Goal: Task Accomplishment & Management: Use online tool/utility

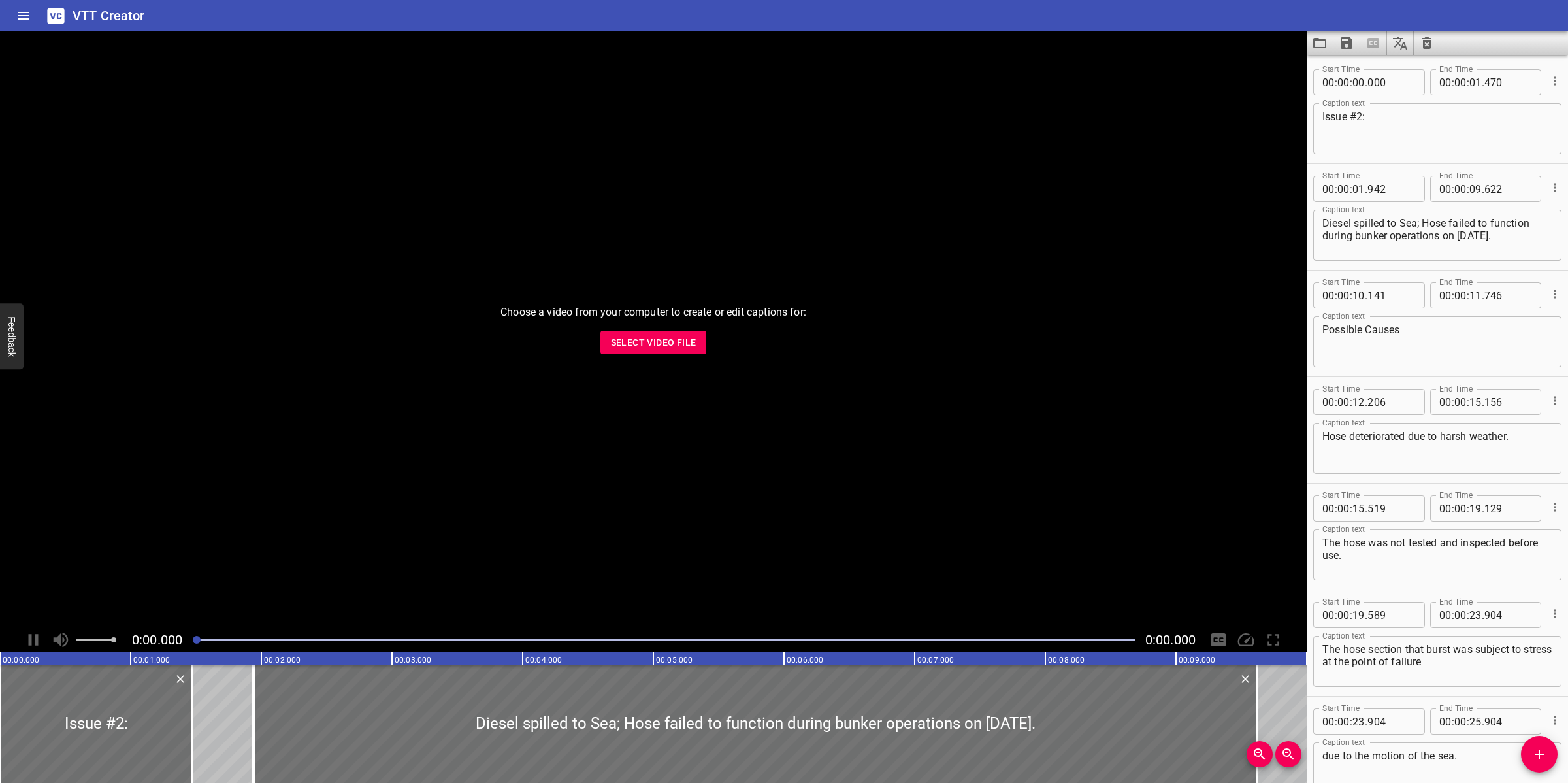
scroll to position [397, 0]
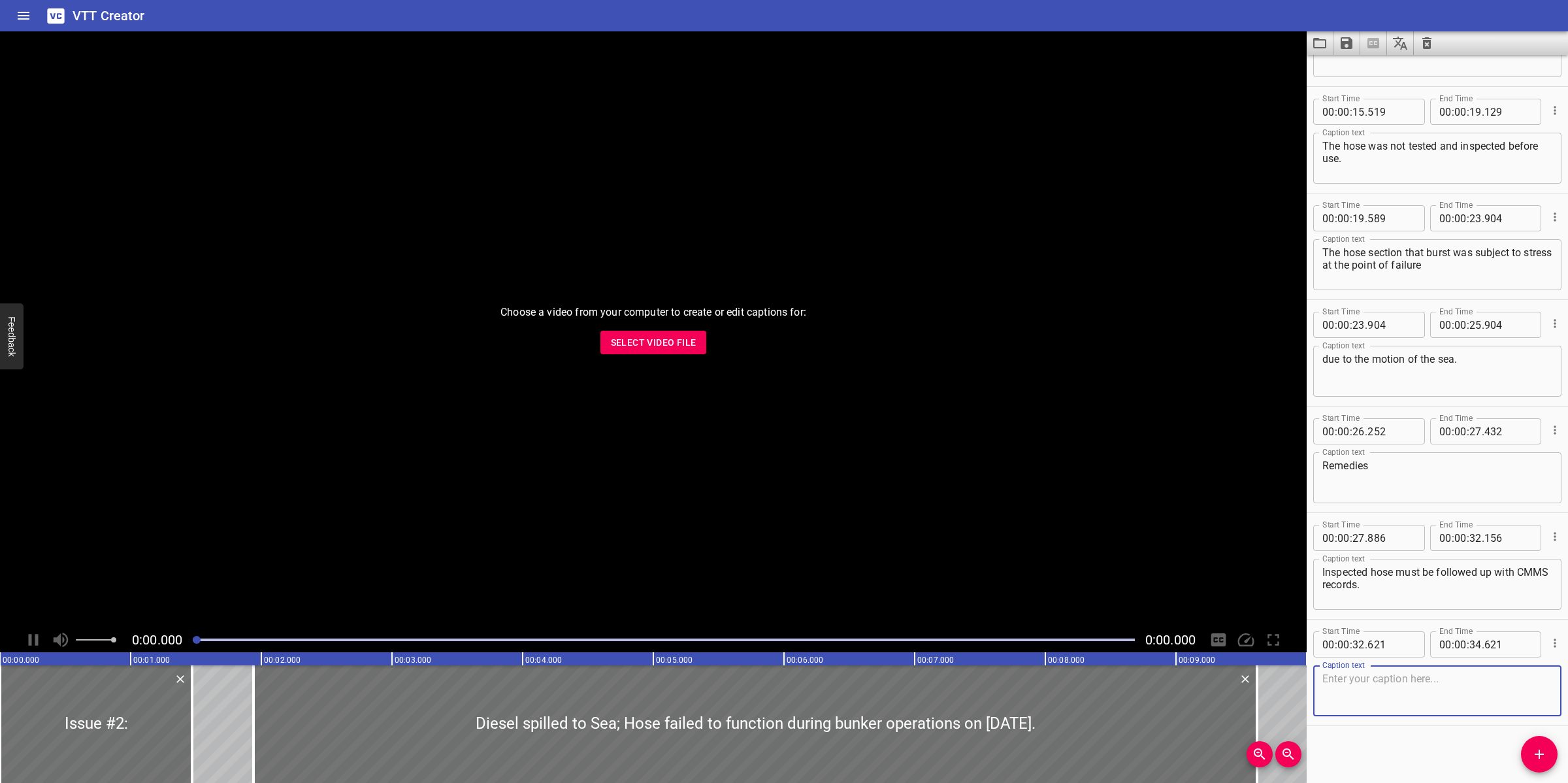
click at [633, 340] on span "Select Video File" at bounding box center [654, 342] width 86 height 17
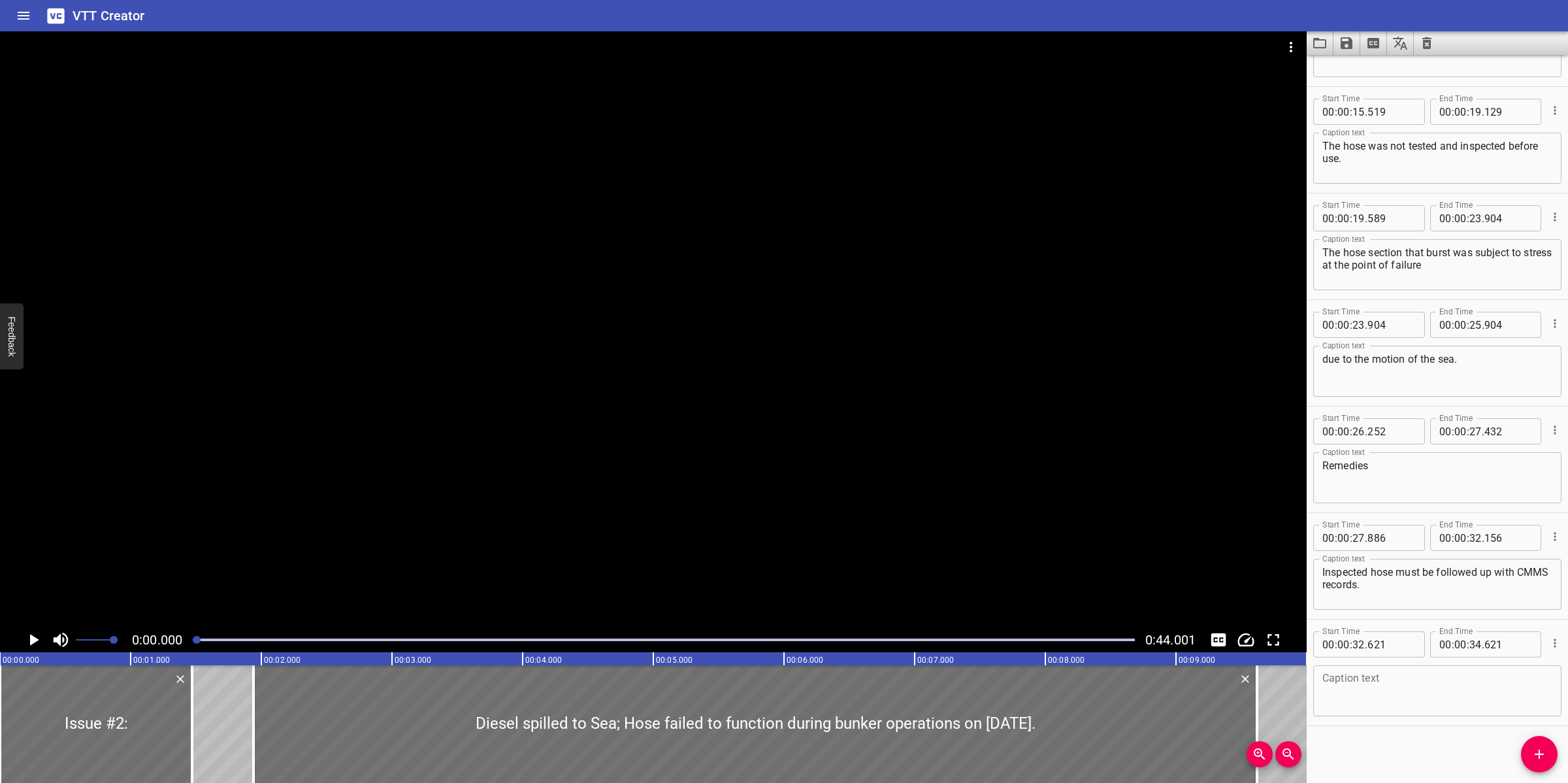
click at [703, 389] on div at bounding box center [653, 329] width 1307 height 596
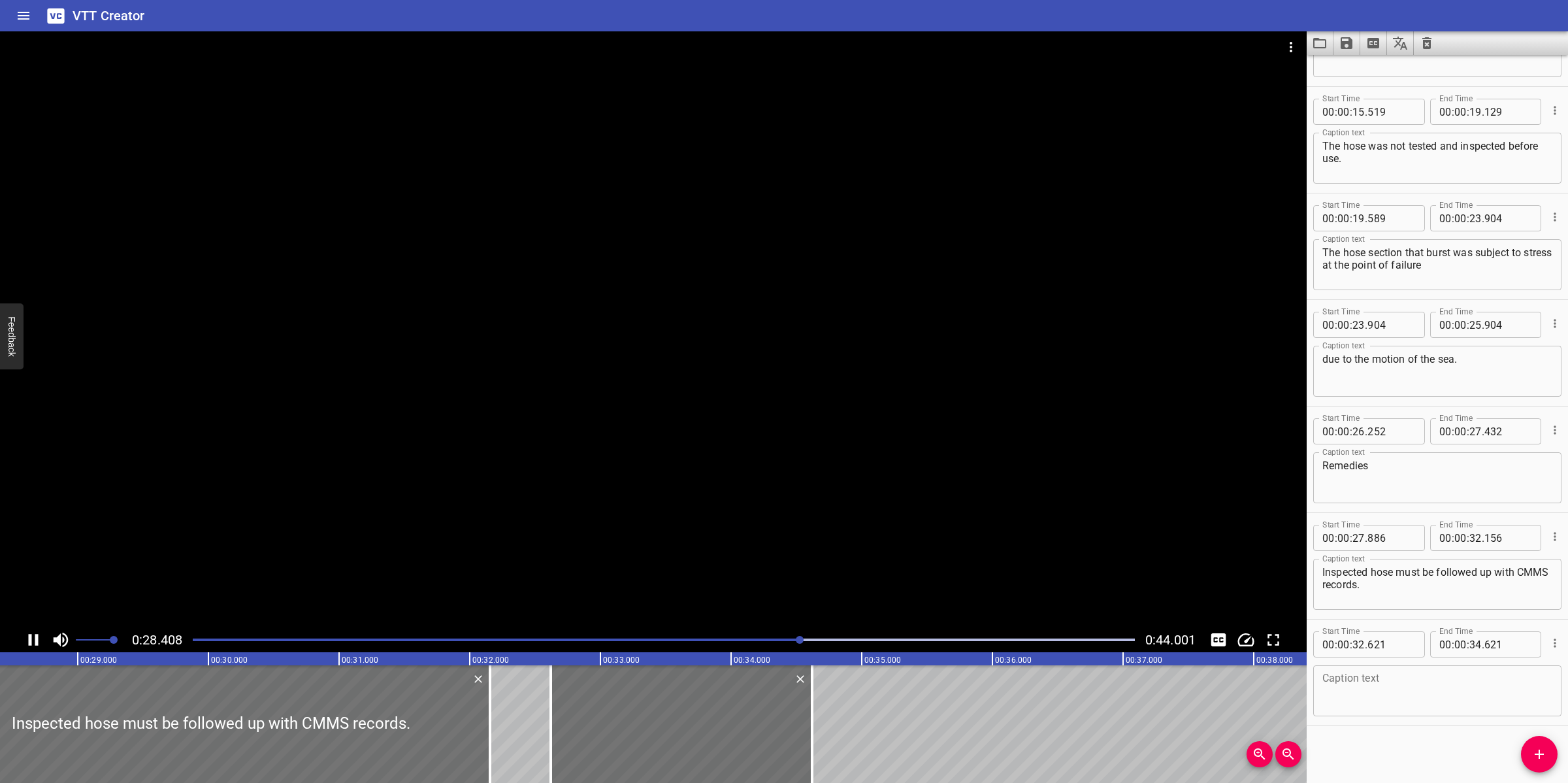
paste textarea "Hose must be tested and inspected before use by a competent person"
click at [1473, 697] on textarea at bounding box center [1437, 691] width 230 height 37
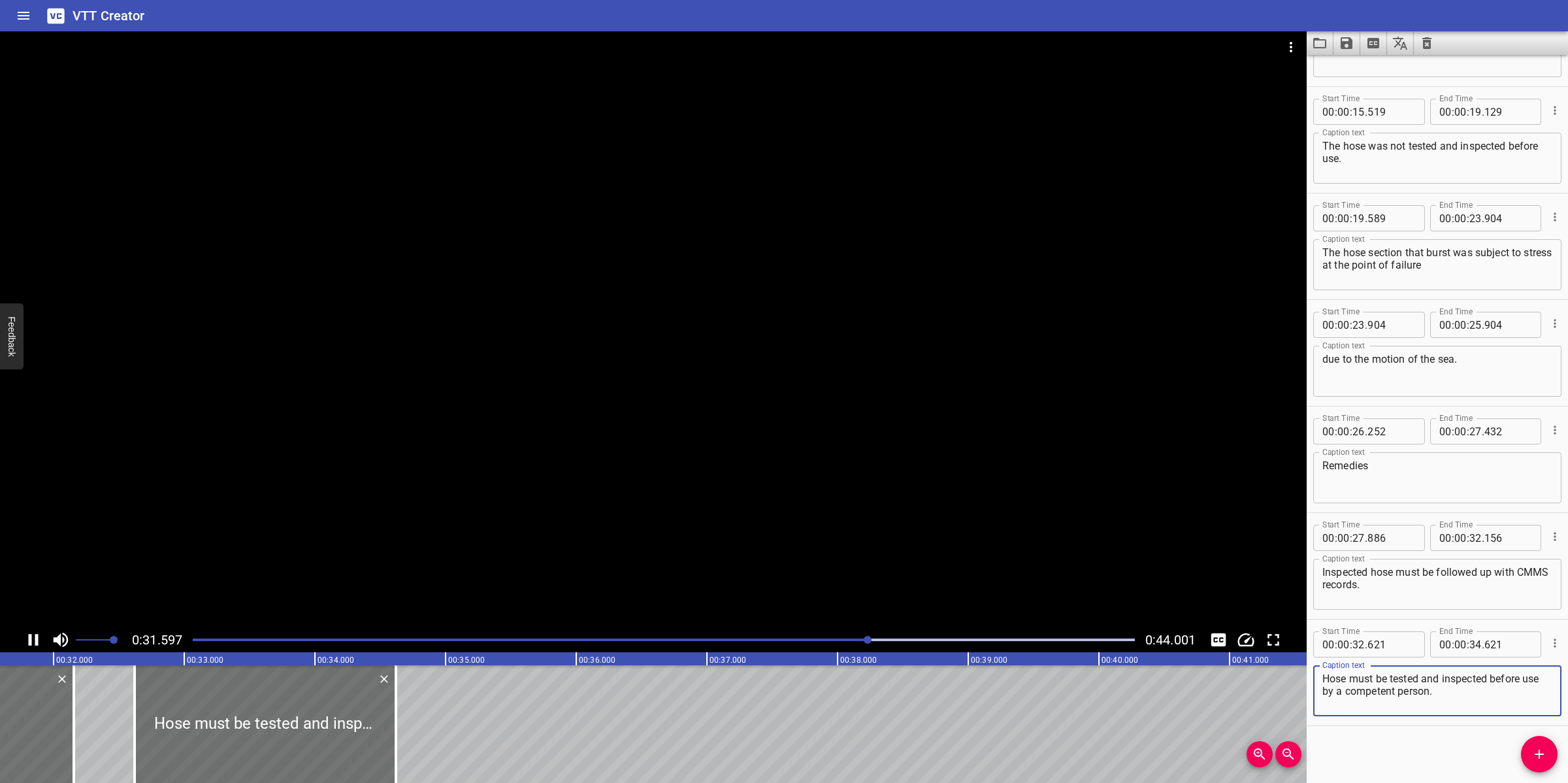
type textarea "Hose must be tested and inspected before use by a competent person."
click at [614, 487] on div at bounding box center [653, 329] width 1307 height 596
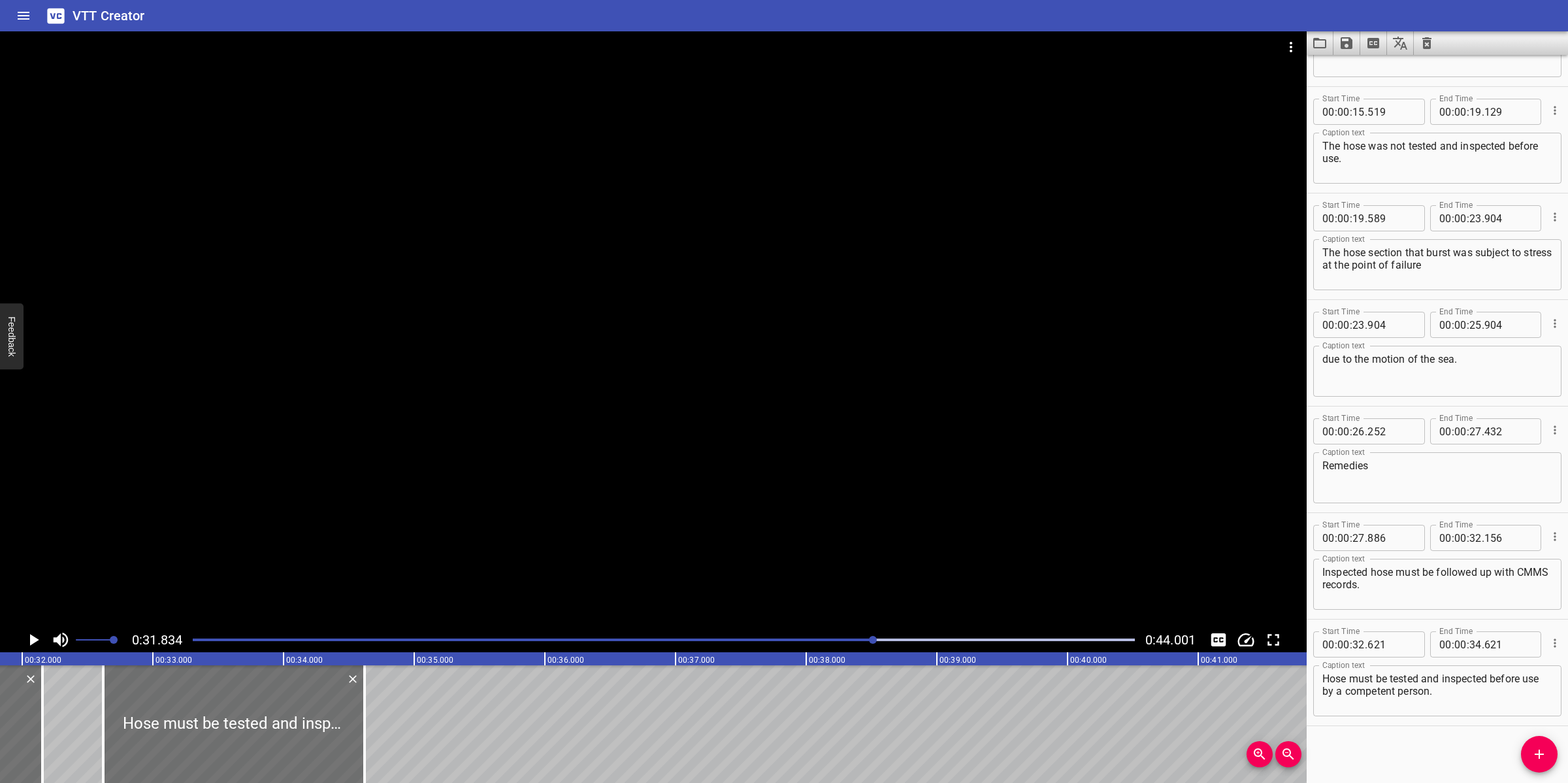
scroll to position [0, 4158]
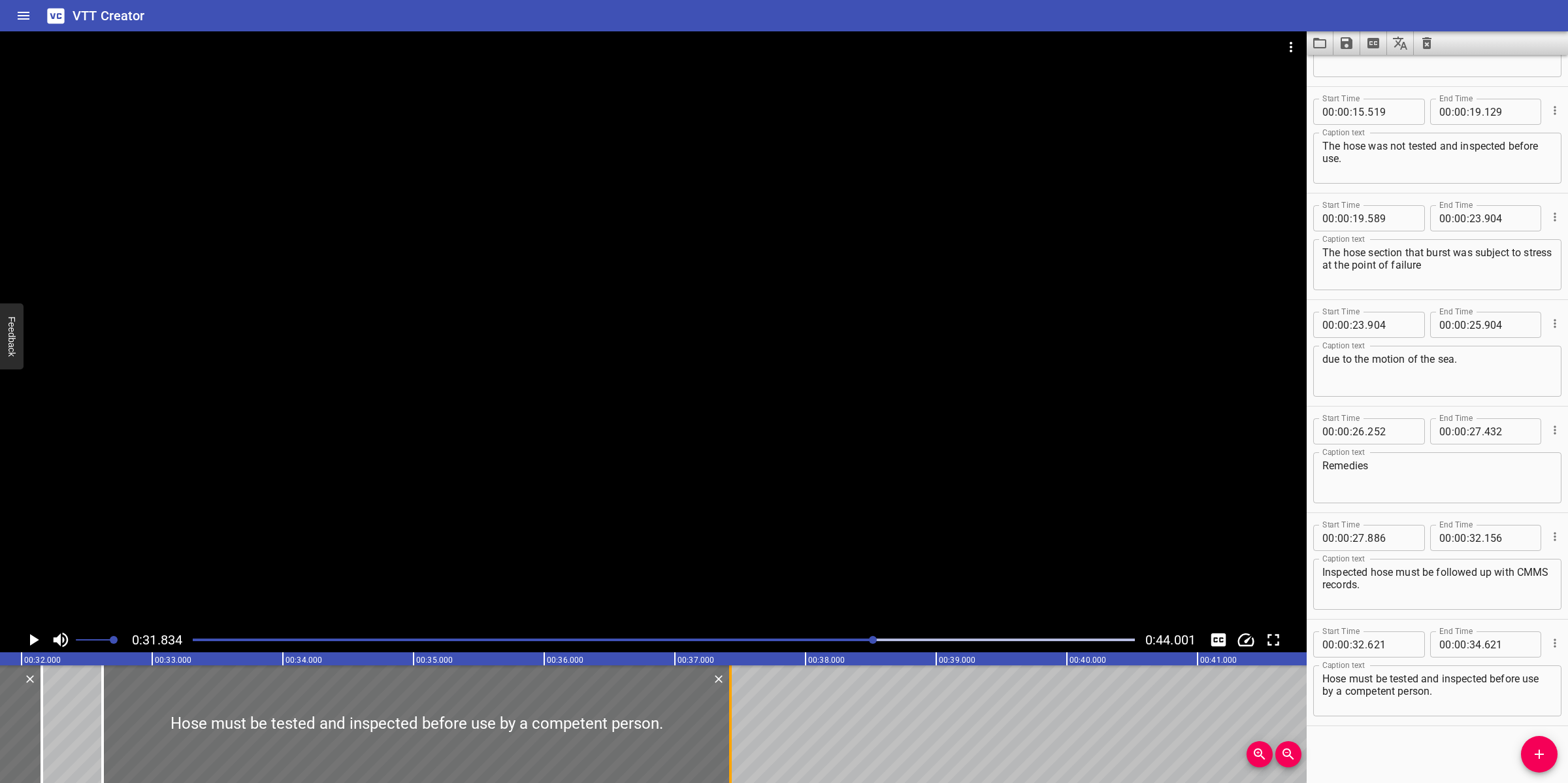
drag, startPoint x: 390, startPoint y: 707, endPoint x: 732, endPoint y: 717, distance: 342.1
click at [732, 717] on div at bounding box center [730, 724] width 13 height 118
type input "37"
type input "426"
click at [781, 542] on div at bounding box center [653, 329] width 1307 height 596
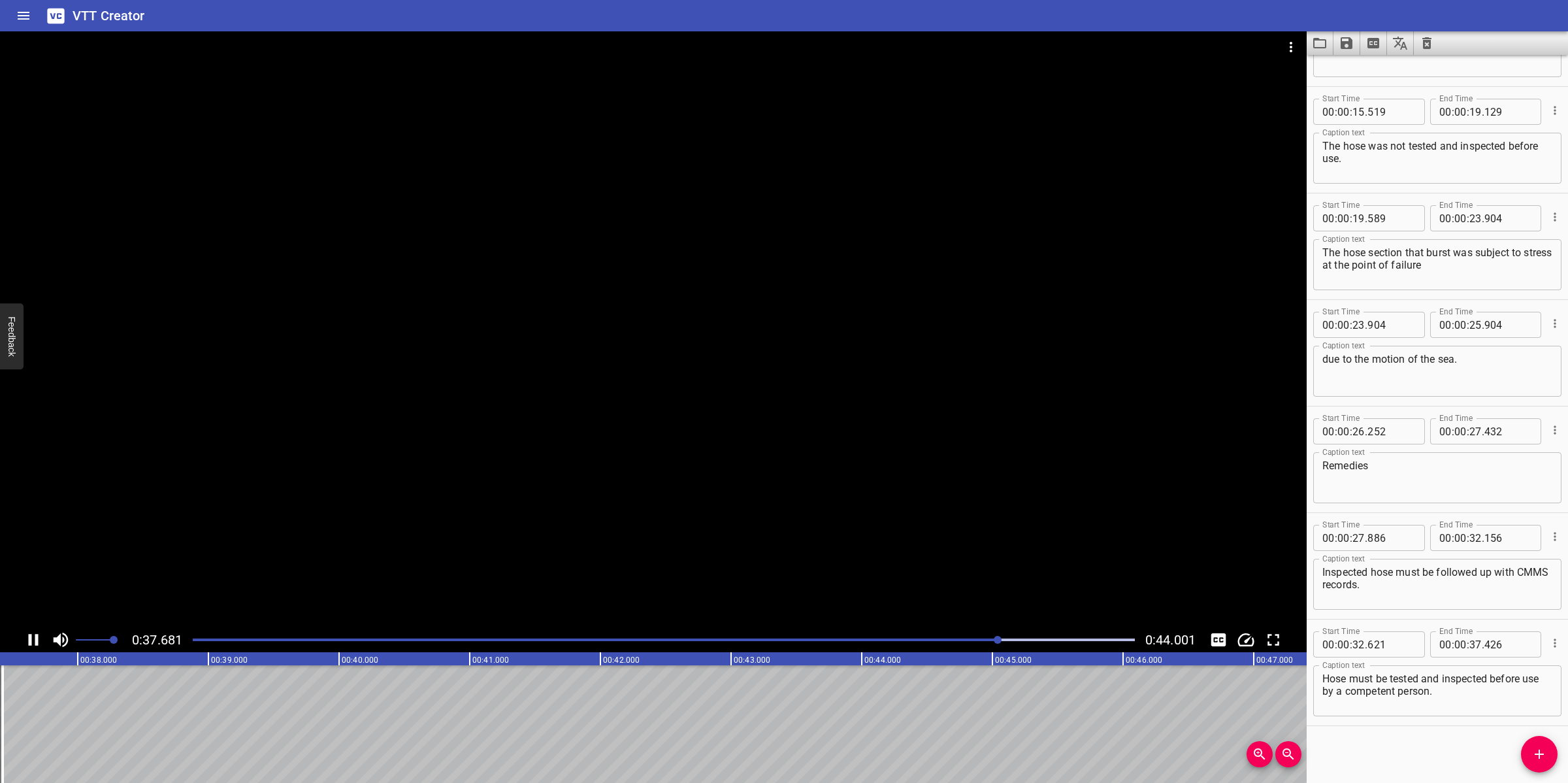
click at [769, 506] on div at bounding box center [653, 329] width 1307 height 596
drag, startPoint x: 1549, startPoint y: 748, endPoint x: 1537, endPoint y: 745, distance: 12.4
click at [1550, 748] on span "Add Cue" at bounding box center [1539, 754] width 37 height 16
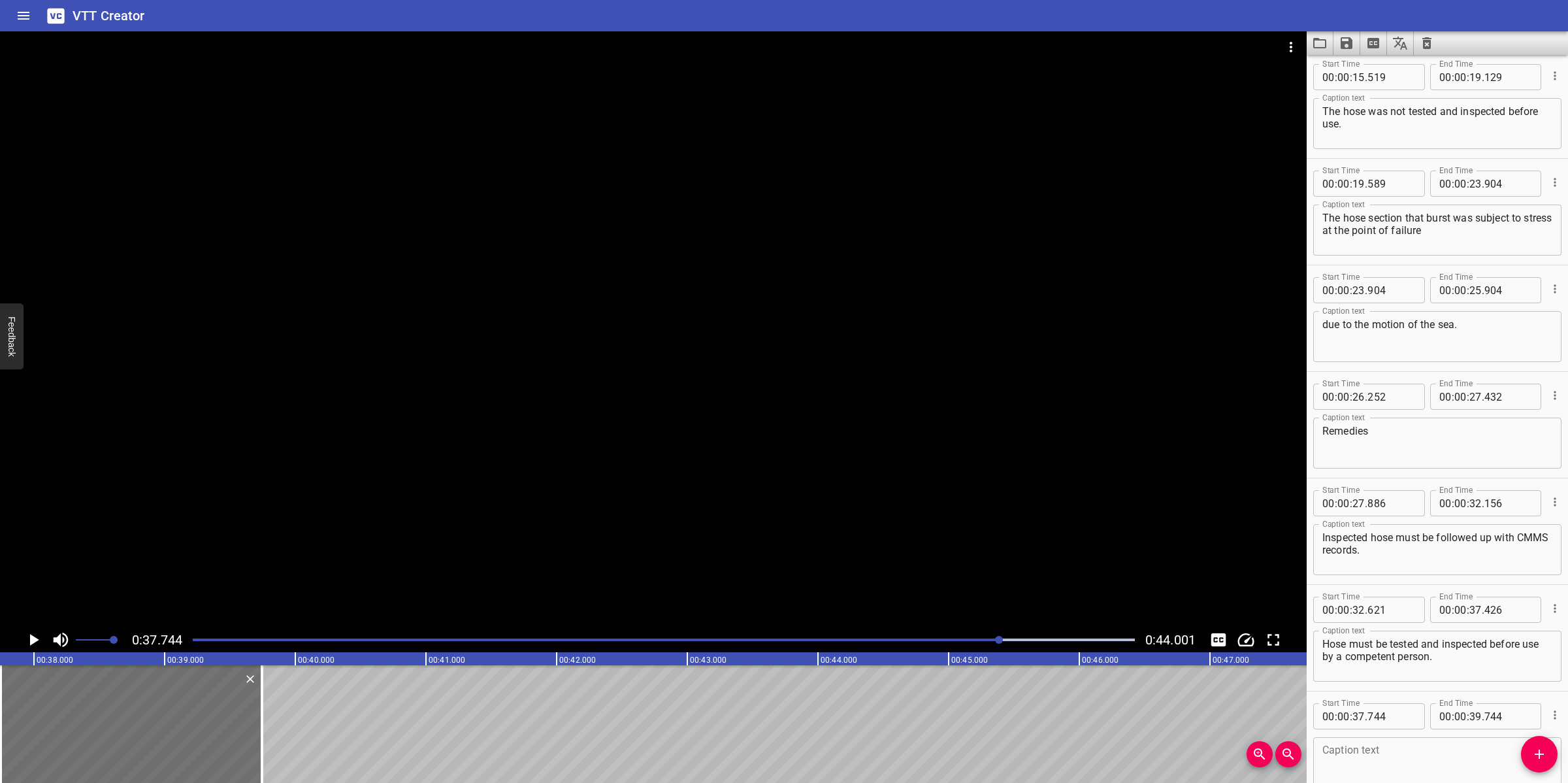
scroll to position [503, 0]
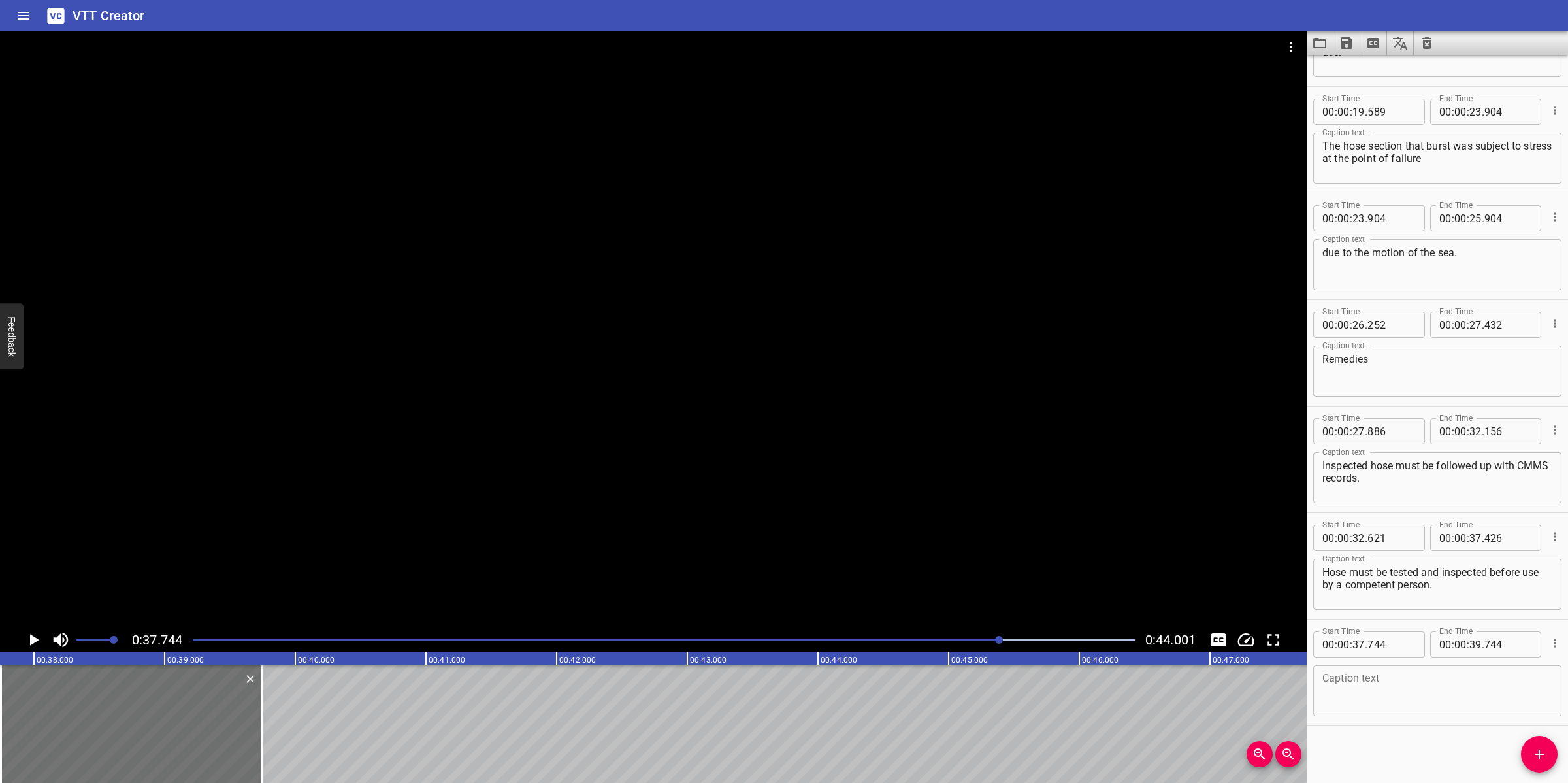
click at [1392, 693] on textarea at bounding box center [1437, 691] width 230 height 37
paste textarea "Replace damaged hose and order new hose with high quality and specification"
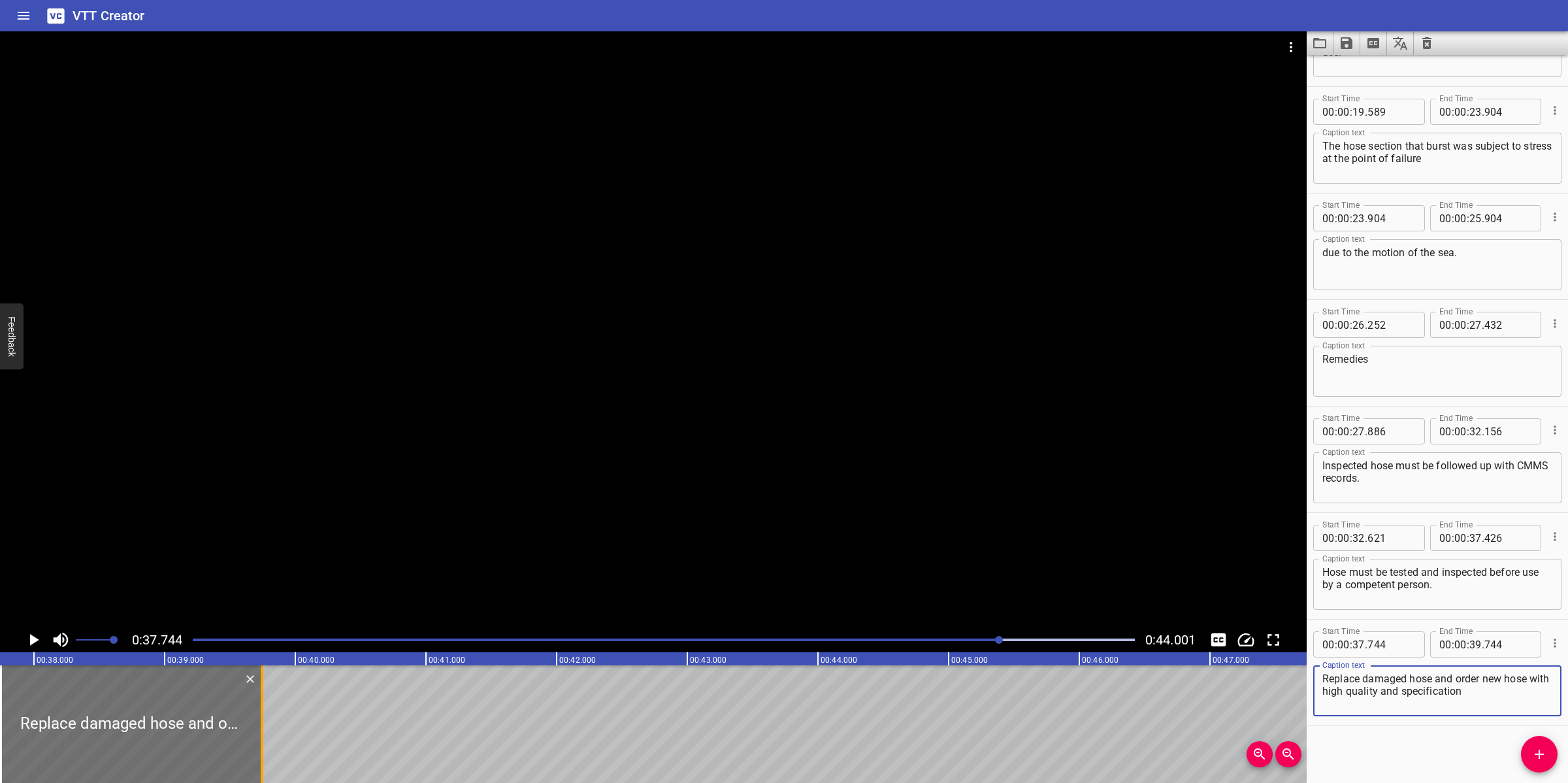
type textarea "Replace damaged hose and order new hose with high quality and specification"
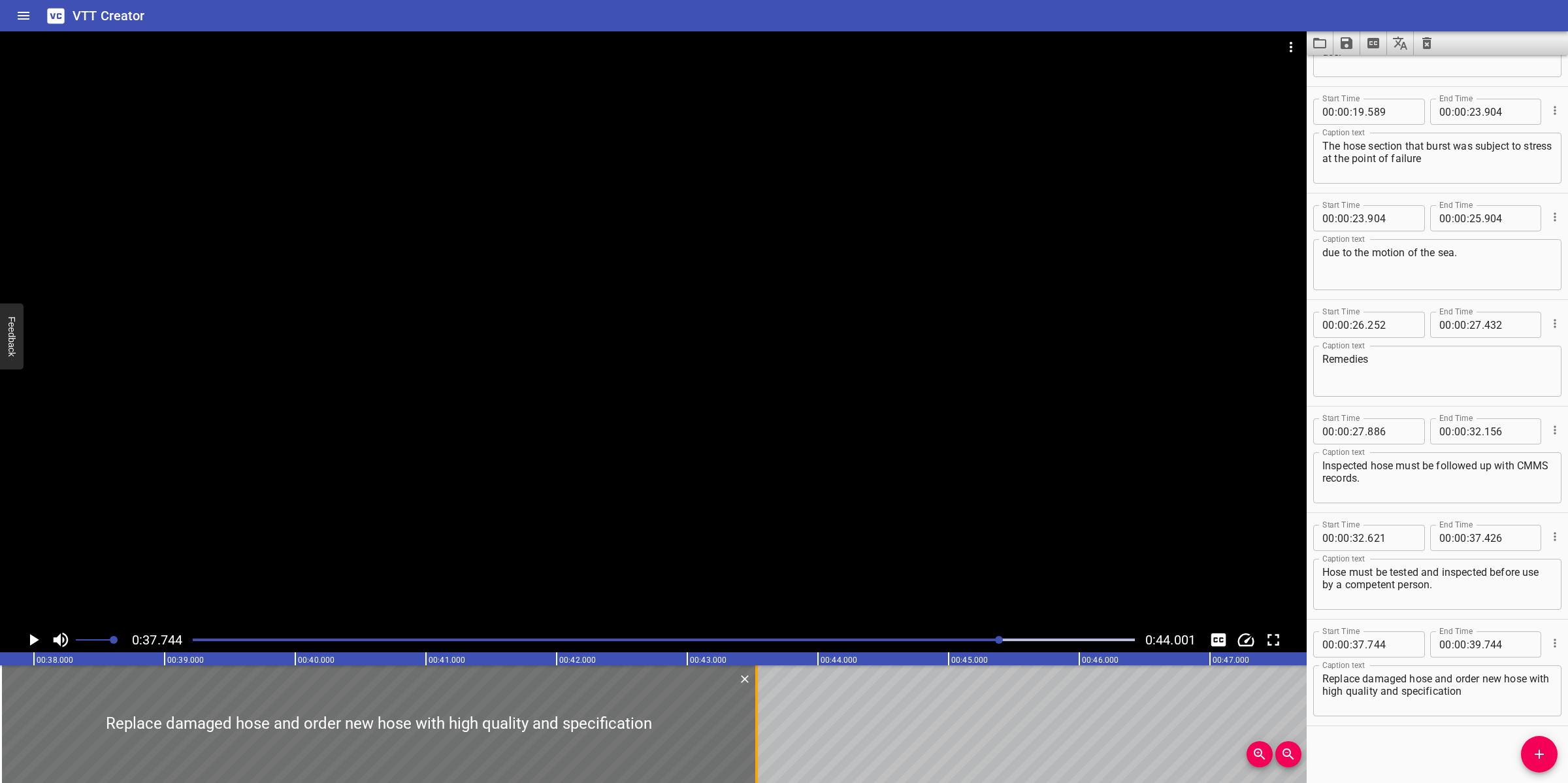
drag, startPoint x: 261, startPoint y: 720, endPoint x: 758, endPoint y: 715, distance: 497.0
click at [757, 715] on div at bounding box center [756, 724] width 3 height 118
type input "43"
type input "544"
click at [1346, 44] on icon "Save captions to file" at bounding box center [1346, 43] width 16 height 16
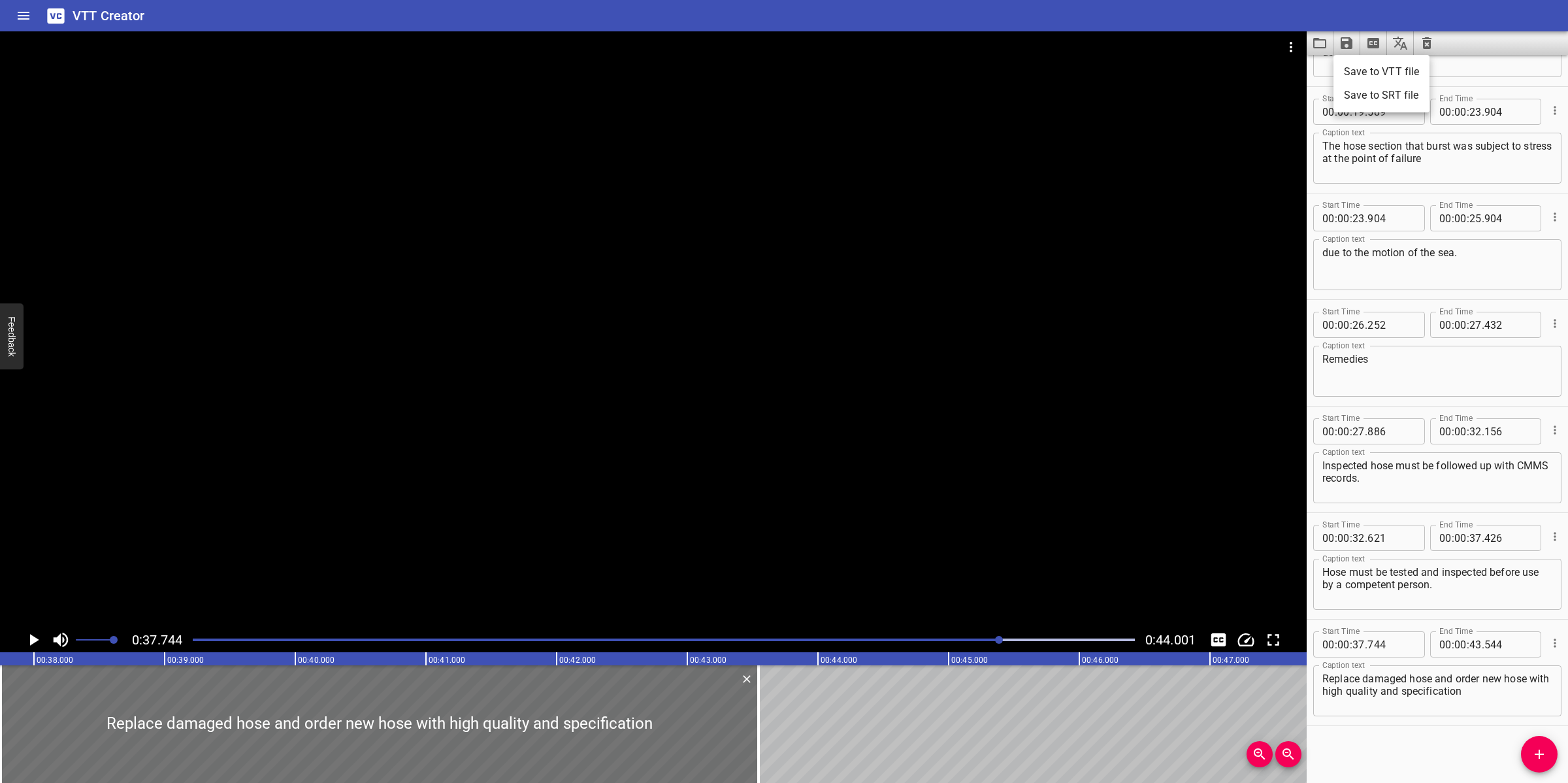
click at [1496, 691] on div at bounding box center [784, 392] width 1568 height 783
click at [1490, 693] on textarea "Replace damaged hose and order new hose with high quality and specification" at bounding box center [1437, 691] width 230 height 37
type textarea "Replace damaged hose and order new hose with high quality and specification."
click at [1347, 40] on icon "Save captions to file" at bounding box center [1346, 43] width 16 height 16
click at [1346, 45] on div at bounding box center [784, 392] width 1568 height 783
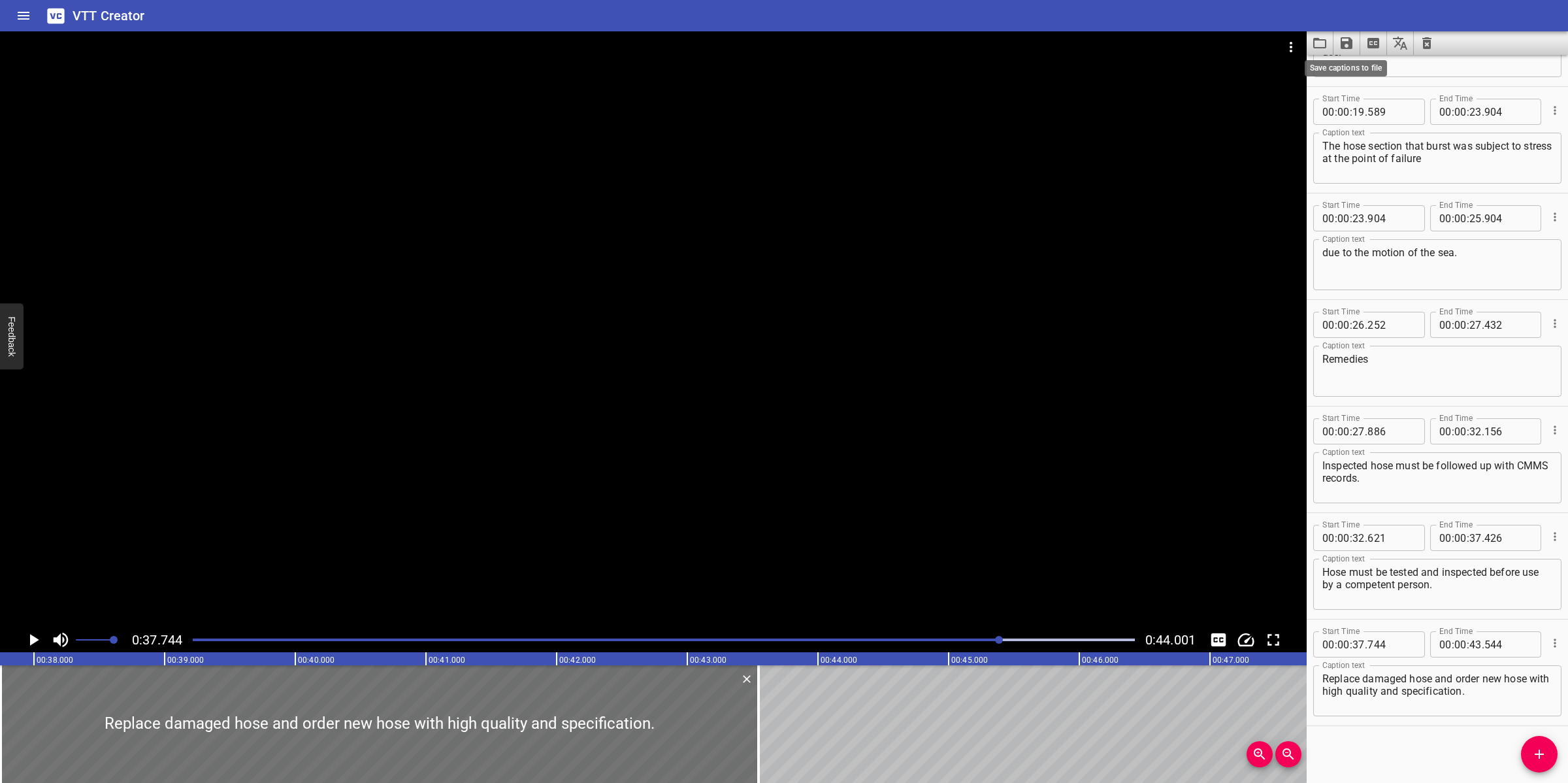
click at [1346, 45] on icon "Save captions to file" at bounding box center [1346, 43] width 16 height 16
drag, startPoint x: 1364, startPoint y: 59, endPoint x: 1377, endPoint y: 72, distance: 18.4
click at [1371, 66] on ul "Save to VTT file Save to SRT file" at bounding box center [1380, 84] width 96 height 58
click at [1379, 73] on li "Save to VTT file" at bounding box center [1380, 71] width 96 height 24
